Goal: Task Accomplishment & Management: Complete application form

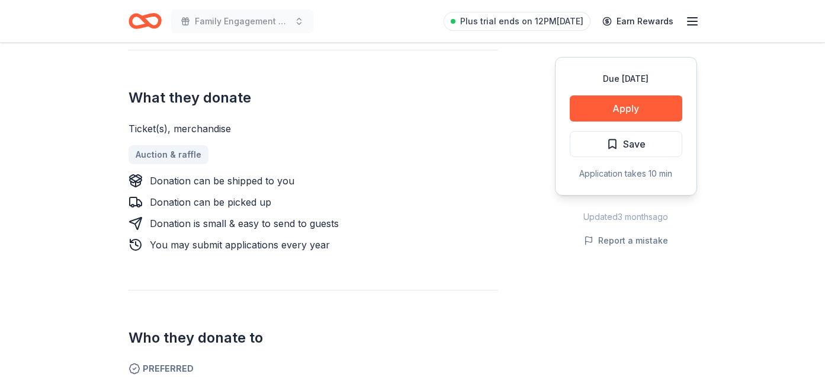
scroll to position [473, 0]
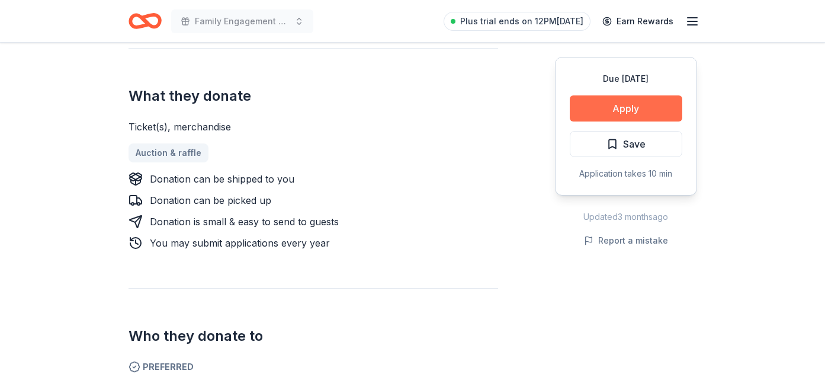
click at [601, 118] on button "Apply" at bounding box center [626, 108] width 112 height 26
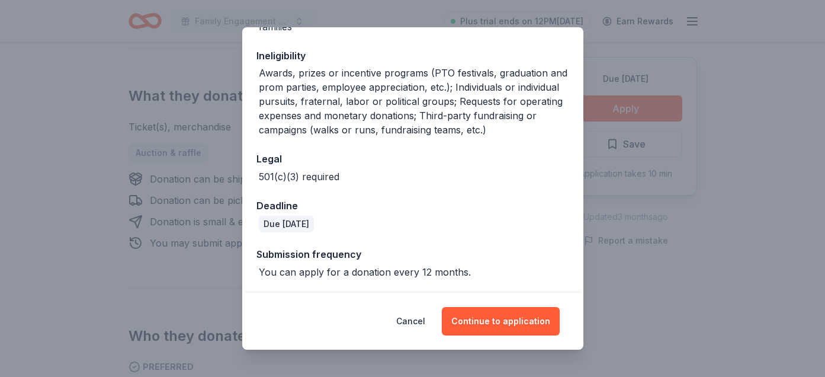
scroll to position [0, 0]
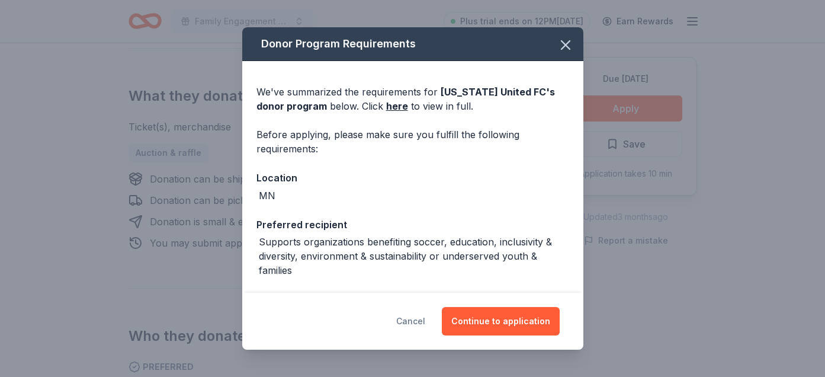
click at [417, 316] on button "Cancel" at bounding box center [410, 321] width 29 height 28
